Goal: Information Seeking & Learning: Learn about a topic

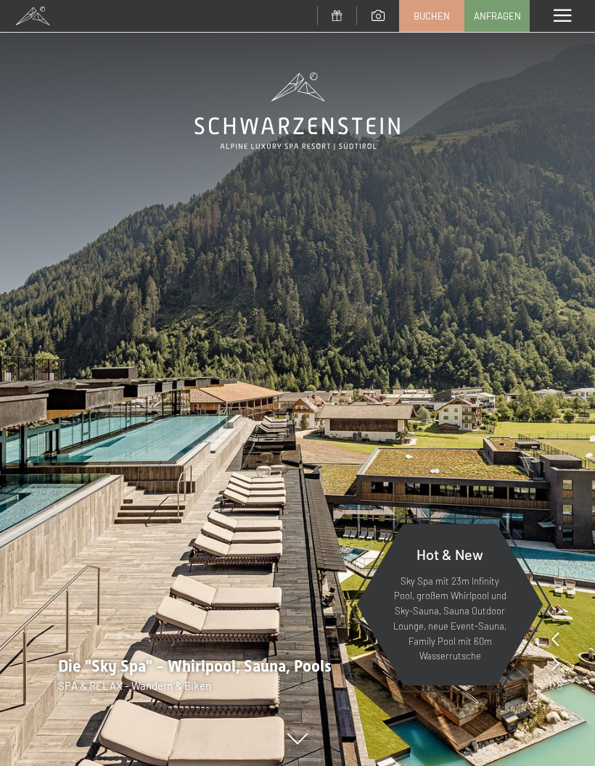
click at [559, 13] on span at bounding box center [562, 15] width 17 height 13
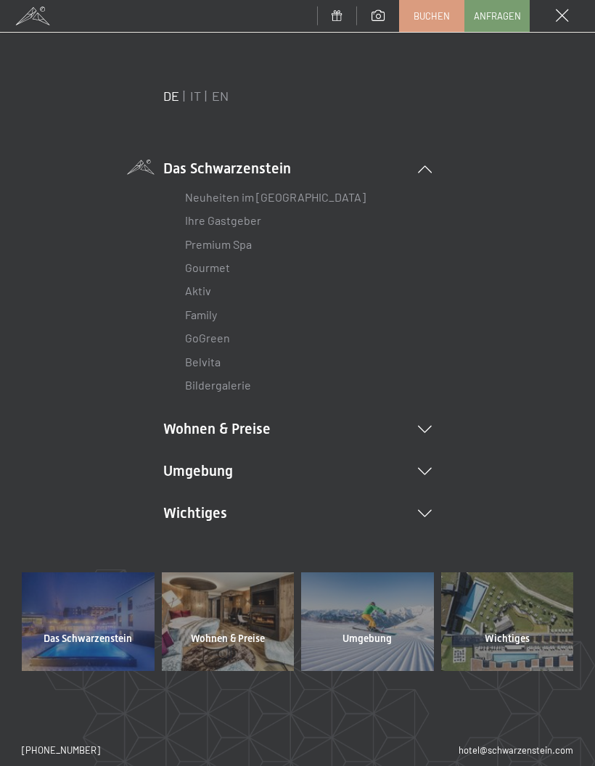
click at [257, 379] on li "Bildergalerie" at bounding box center [297, 385] width 225 height 23
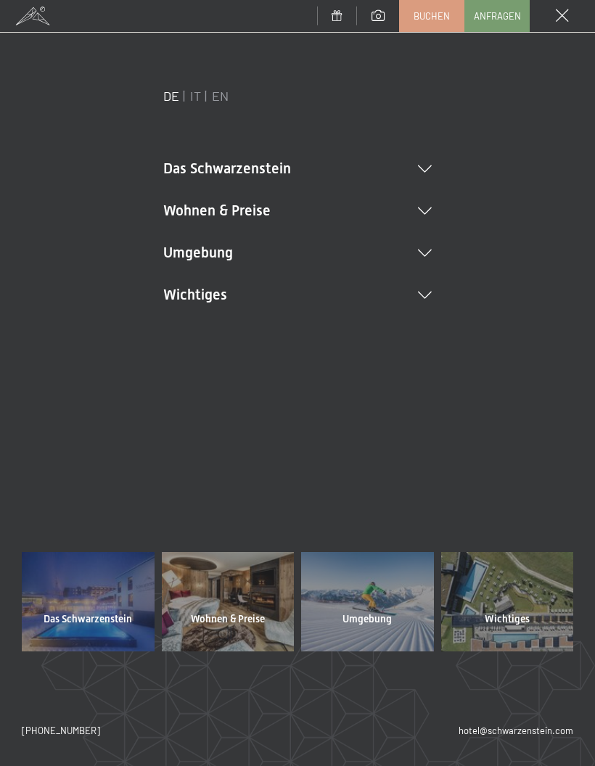
click at [419, 165] on icon at bounding box center [425, 168] width 14 height 7
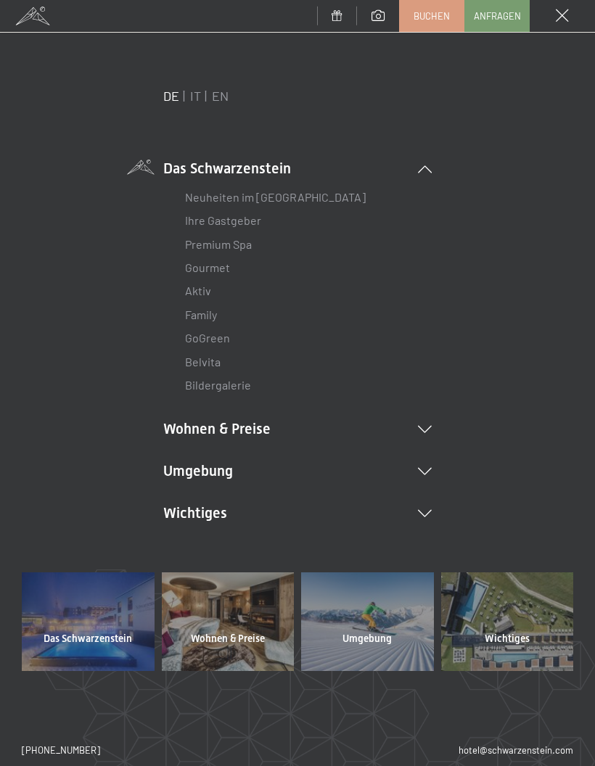
click at [232, 382] on link "Bildergalerie" at bounding box center [218, 385] width 66 height 14
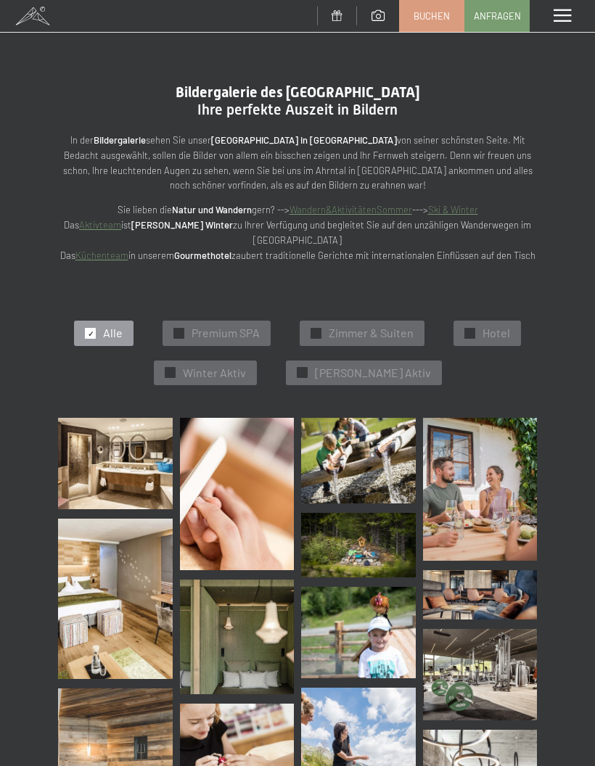
click at [567, 4] on div "Menü" at bounding box center [562, 16] width 65 height 32
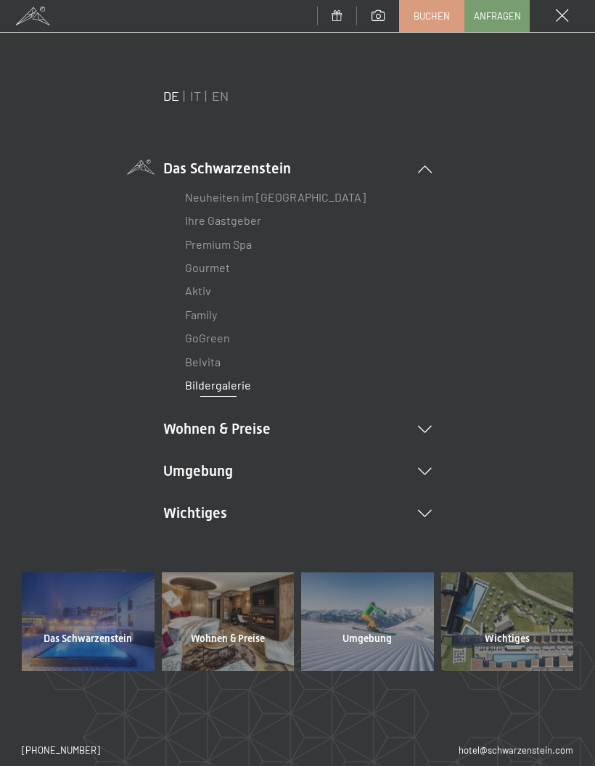
click at [427, 426] on icon at bounding box center [425, 429] width 14 height 7
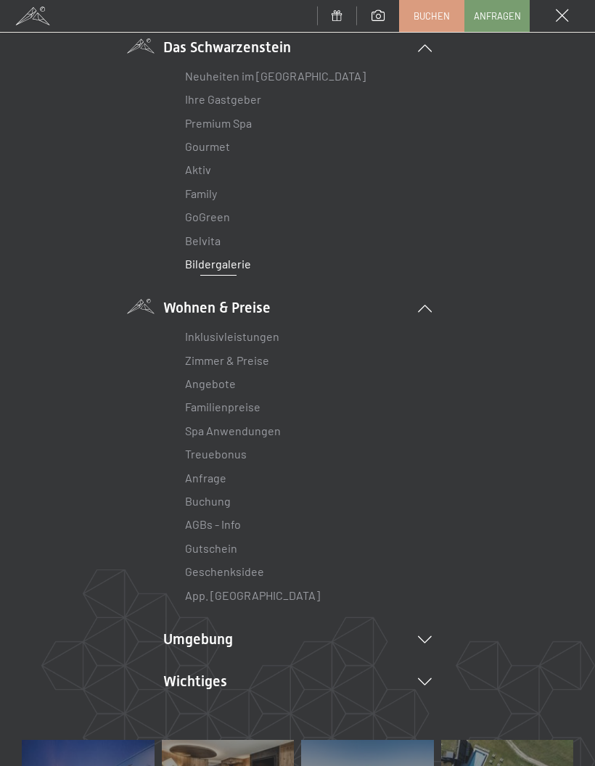
scroll to position [143, 0]
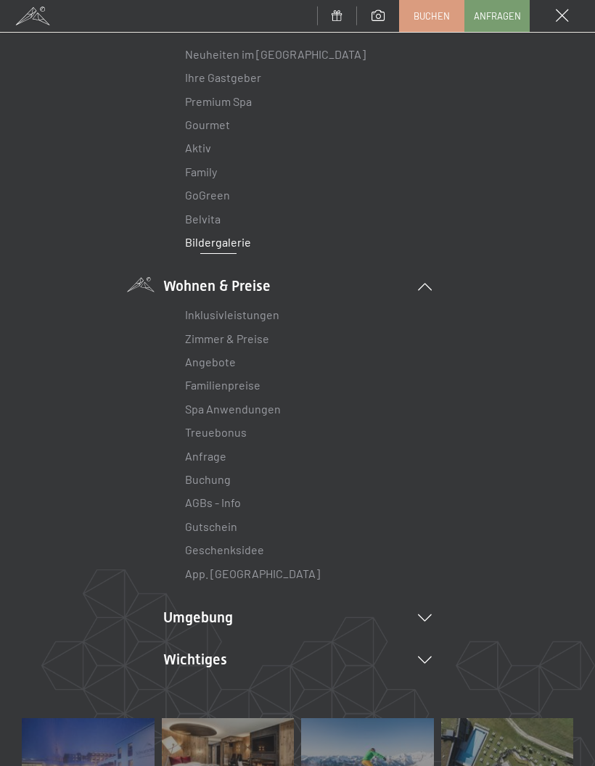
click at [254, 378] on link "Familienpreise" at bounding box center [222, 385] width 75 height 14
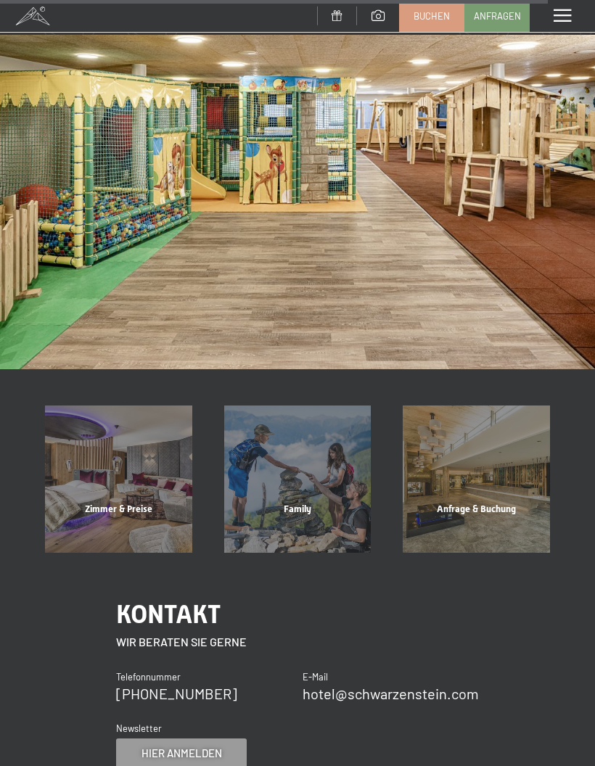
scroll to position [5175, 0]
click at [144, 503] on div "Zimmer & Preise" at bounding box center [118, 527] width 179 height 49
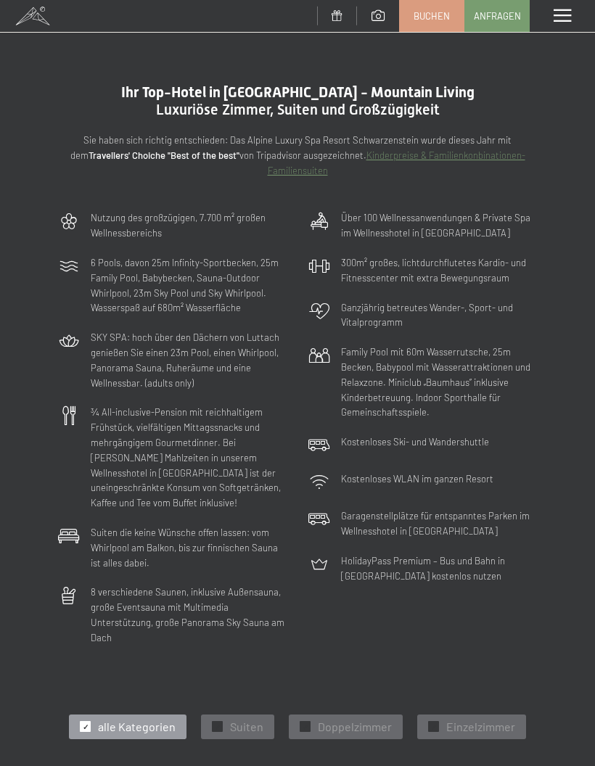
click at [564, 20] on span at bounding box center [562, 15] width 17 height 13
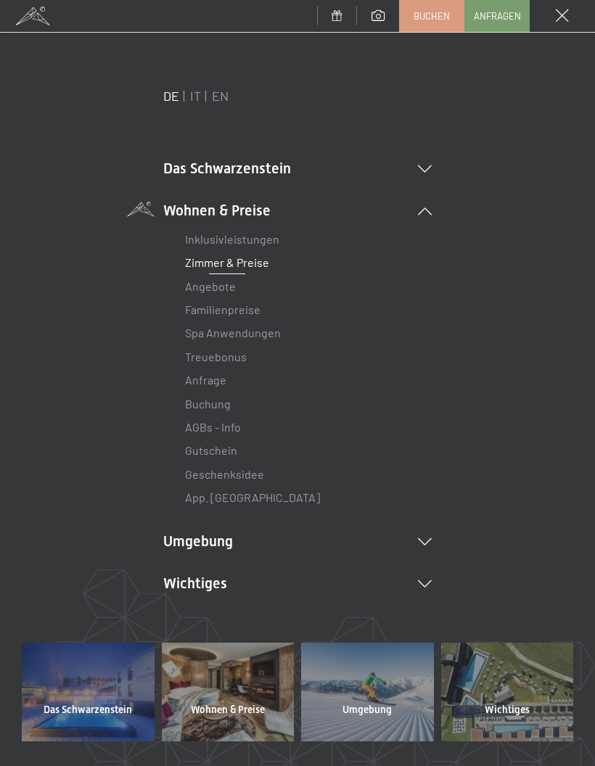
click at [431, 167] on icon at bounding box center [425, 168] width 14 height 7
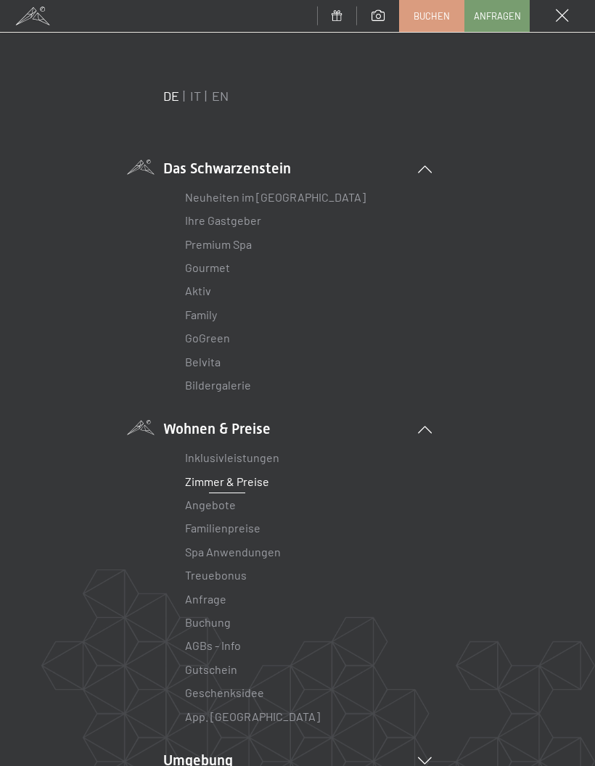
click at [237, 270] on li "Gourmet" at bounding box center [297, 267] width 225 height 23
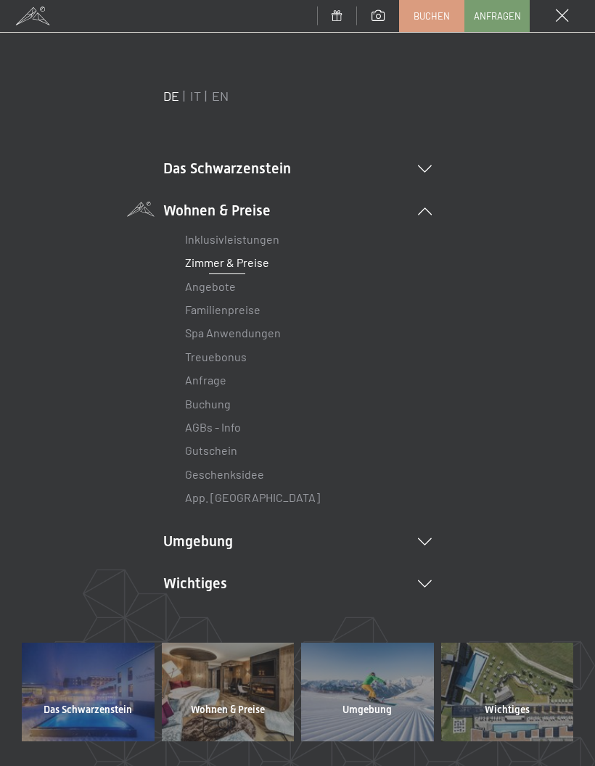
click at [431, 160] on li "Das Schwarzenstein Neuheiten im Schwarzenstein Ihre Gastgeber Premium Spa Gourm…" at bounding box center [297, 168] width 268 height 20
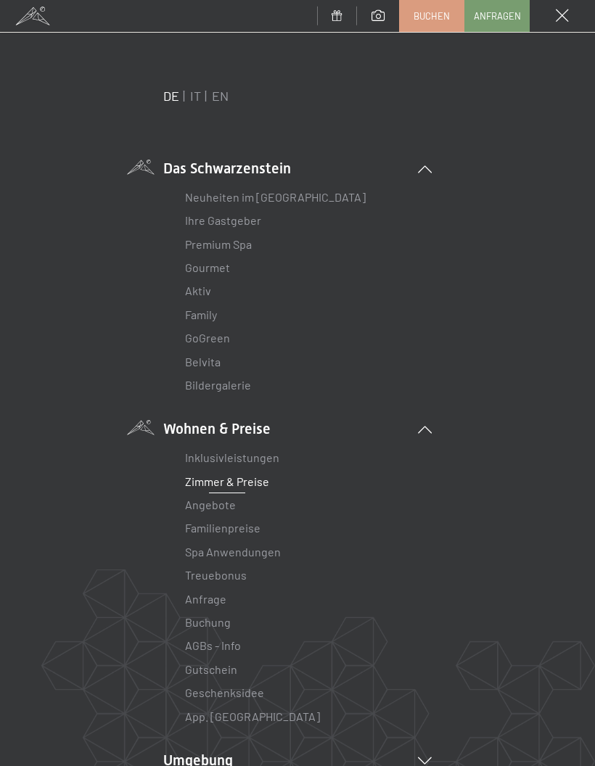
click at [187, 267] on link "Gourmet" at bounding box center [207, 267] width 45 height 14
